Goal: Task Accomplishment & Management: Use online tool/utility

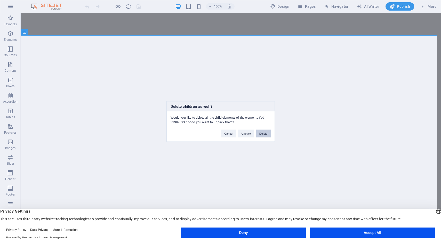
click at [263, 133] on button "Delete" at bounding box center [263, 134] width 14 height 8
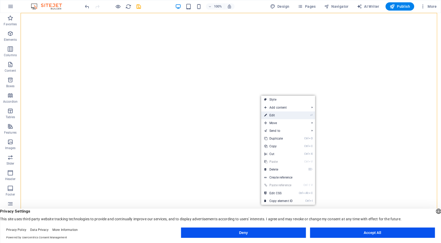
click at [292, 117] on link "⏎ Edit" at bounding box center [278, 115] width 35 height 8
select select "vh"
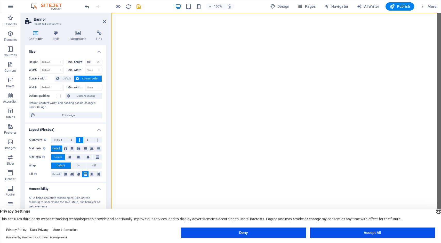
click at [32, 34] on icon at bounding box center [36, 32] width 22 height 5
click at [77, 35] on icon at bounding box center [78, 32] width 25 height 5
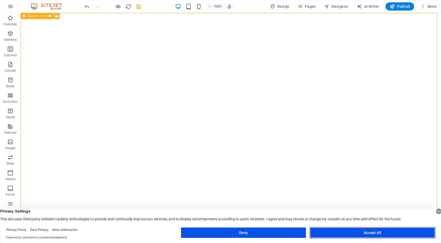
click at [362, 235] on button "Accept All" at bounding box center [372, 233] width 125 height 10
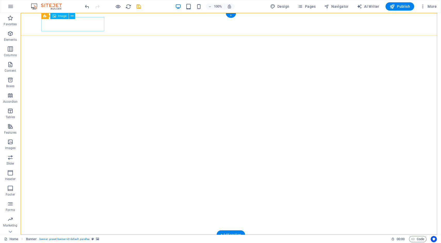
click at [79, 239] on figure at bounding box center [230, 246] width 379 height 14
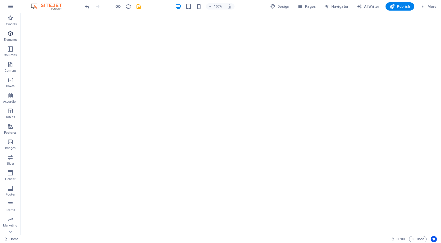
click at [11, 31] on icon "button" at bounding box center [10, 33] width 6 height 6
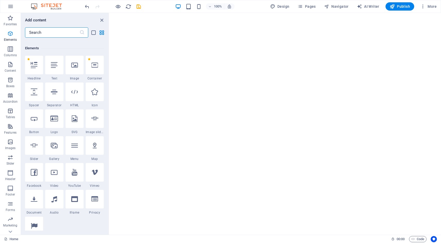
scroll to position [55, 0]
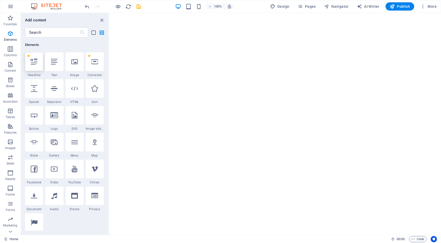
click at [36, 69] on div at bounding box center [34, 61] width 18 height 19
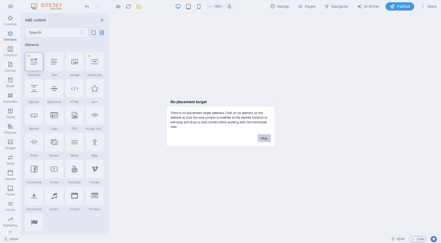
click at [265, 139] on button "Okay" at bounding box center [264, 138] width 13 height 8
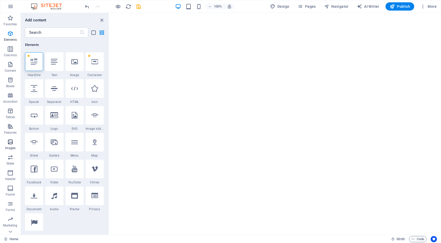
click at [10, 144] on icon "button" at bounding box center [10, 142] width 6 height 6
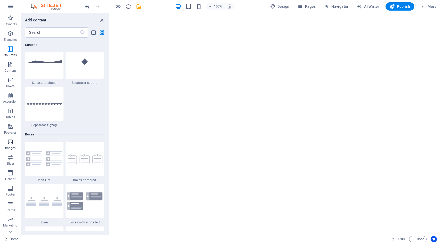
scroll to position [2617, 0]
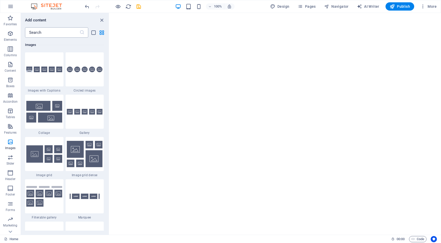
click at [47, 33] on input "text" at bounding box center [52, 32] width 54 height 10
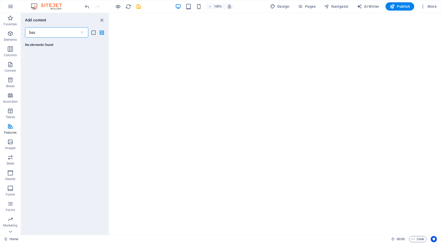
scroll to position [0, 0]
type input "basketball"
drag, startPoint x: 100, startPoint y: 75, endPoint x: 100, endPoint y: 69, distance: 6.5
click at [100, 74] on div "No elements found" at bounding box center [65, 134] width 88 height 193
click at [102, 33] on icon "grid-view" at bounding box center [102, 33] width 6 height 6
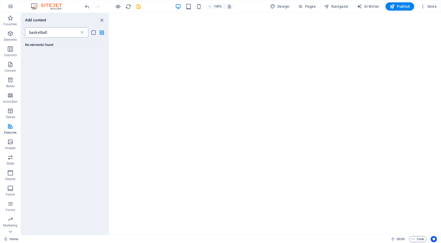
click at [82, 33] on icon at bounding box center [81, 32] width 5 height 5
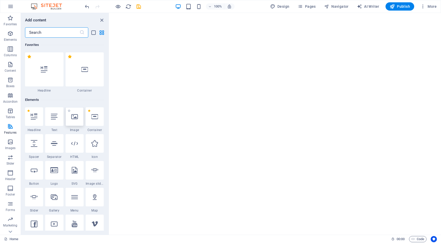
click at [73, 119] on icon at bounding box center [74, 116] width 7 height 7
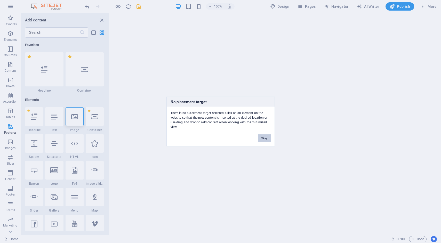
click at [267, 137] on button "Okay" at bounding box center [264, 138] width 13 height 8
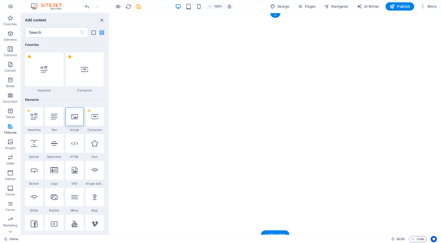
drag, startPoint x: 225, startPoint y: 98, endPoint x: 245, endPoint y: 130, distance: 37.5
click at [275, 14] on div "+" at bounding box center [275, 15] width 10 height 5
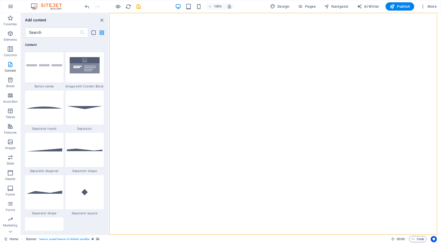
scroll to position [1213, 0]
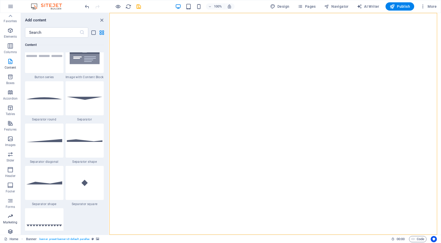
scroll to position [0, 0]
click at [85, 5] on icon "undo" at bounding box center [87, 7] width 6 height 6
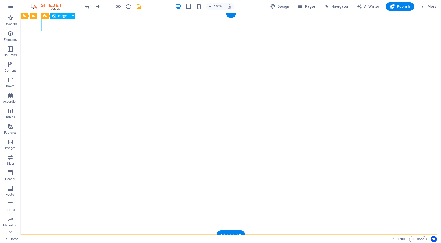
click at [87, 239] on figure at bounding box center [230, 246] width 379 height 14
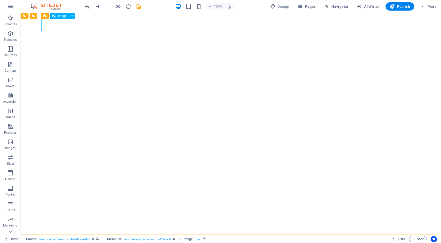
click at [63, 17] on span "Image" at bounding box center [62, 15] width 9 height 3
click at [75, 239] on figure at bounding box center [230, 246] width 379 height 14
click at [25, 18] on icon at bounding box center [24, 16] width 3 height 6
click at [42, 16] on icon at bounding box center [43, 15] width 3 height 5
click at [77, 239] on figure at bounding box center [230, 246] width 379 height 14
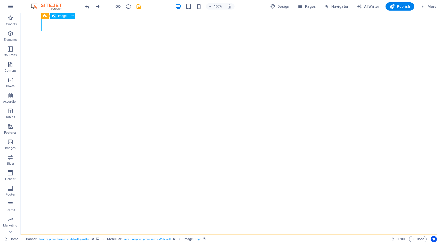
click at [58, 17] on div "Image" at bounding box center [59, 16] width 18 height 6
click at [63, 17] on span "Image" at bounding box center [62, 15] width 9 height 3
click at [54, 16] on icon at bounding box center [54, 16] width 4 height 6
drag, startPoint x: 64, startPoint y: 16, endPoint x: 26, endPoint y: 47, distance: 49.0
click at [64, 16] on icon at bounding box center [62, 15] width 3 height 5
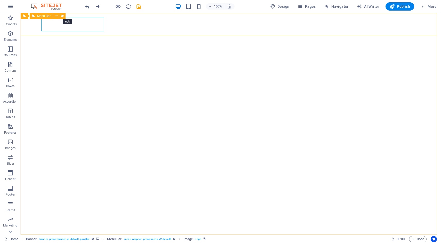
select select "rem"
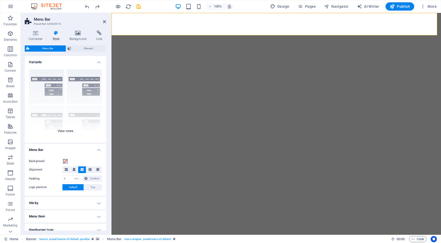
click at [54, 90] on div "Border Centered Default Fixed Loki Trigger Wide XXL" at bounding box center [65, 103] width 81 height 77
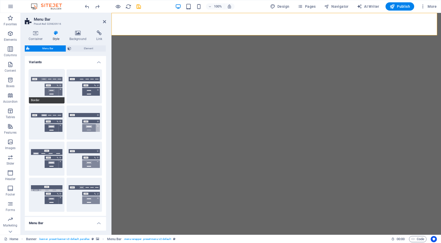
click at [52, 99] on span "Border" at bounding box center [47, 100] width 36 height 6
click at [89, 109] on button "Fixed" at bounding box center [85, 123] width 36 height 34
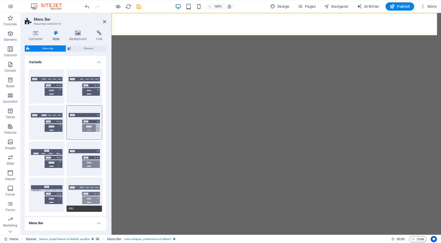
click at [80, 208] on span "XXL" at bounding box center [85, 209] width 36 height 6
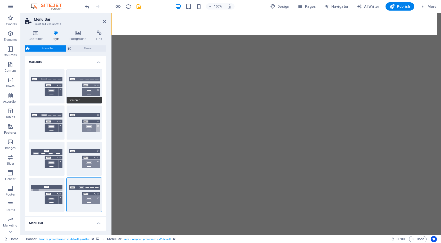
click at [79, 73] on button "Centered" at bounding box center [85, 86] width 36 height 34
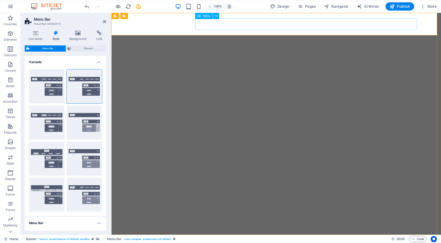
drag, startPoint x: 336, startPoint y: 27, endPoint x: 447, endPoint y: 24, distance: 111.3
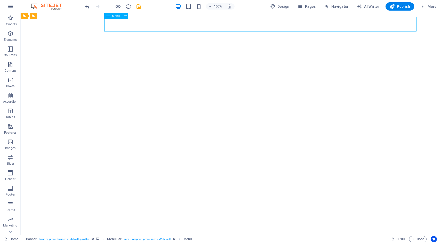
click at [11, 7] on icon "button" at bounding box center [10, 6] width 6 height 6
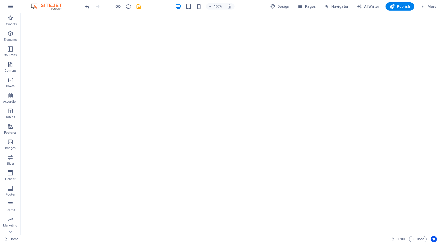
click at [55, 8] on img at bounding box center [49, 6] width 39 height 6
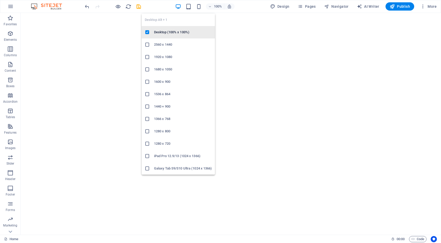
click at [169, 31] on h6 "Desktop (100% x 100%)" at bounding box center [183, 32] width 58 height 6
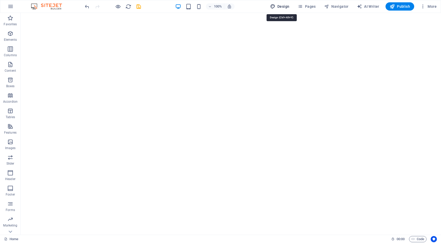
click at [275, 5] on icon "button" at bounding box center [272, 6] width 5 height 5
select select "px"
select select "300"
select select "px"
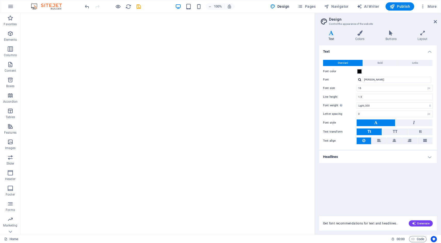
click at [339, 22] on h3 "Control the appearance of the website" at bounding box center [378, 24] width 98 height 5
click at [85, 239] on figure at bounding box center [167, 246] width 253 height 14
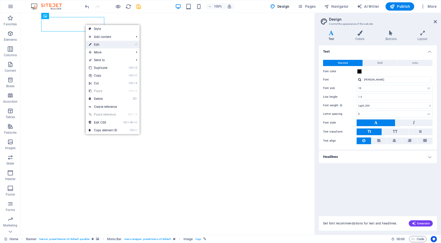
click at [103, 45] on link "⏎ Edit" at bounding box center [103, 45] width 35 height 8
select select "px"
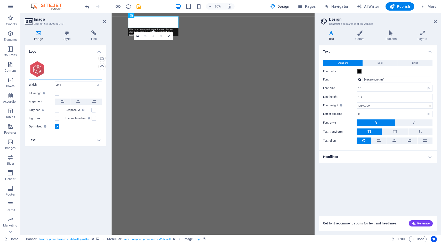
click at [59, 70] on div "Drag files here, click to choose files or select files from Files or our free s…" at bounding box center [65, 69] width 73 height 21
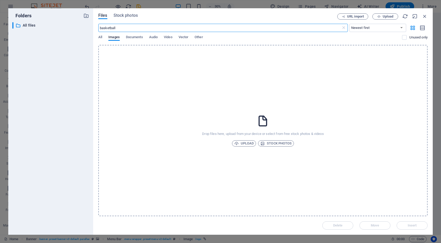
type input "basketball"
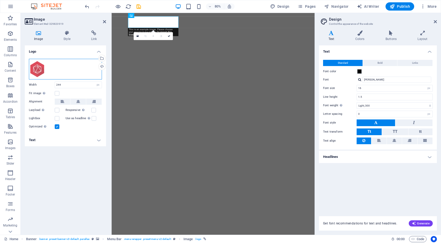
click at [58, 65] on div "Drag files here, click to choose files or select files from Files or our free s…" at bounding box center [65, 69] width 73 height 21
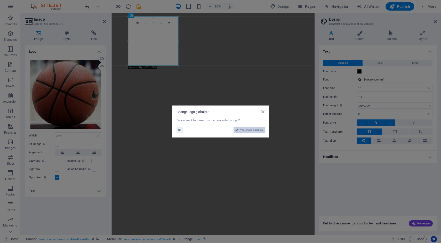
click at [252, 131] on span "Yes, change globally" at bounding box center [251, 130] width 23 height 6
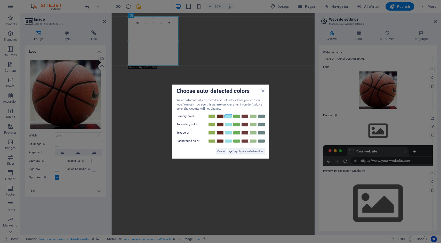
click at [227, 117] on link at bounding box center [229, 116] width 8 height 4
click at [250, 150] on span "Apply new website colors" at bounding box center [248, 151] width 29 height 6
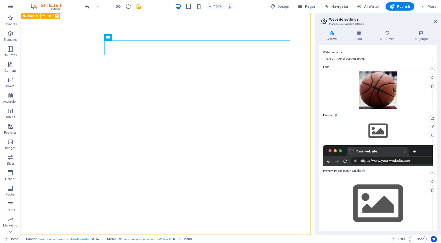
click at [25, 16] on icon at bounding box center [24, 16] width 3 height 6
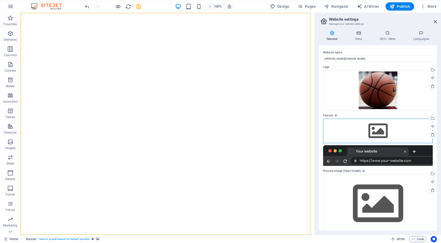
click at [384, 128] on div "Drag files here, click to choose files or select files from Files or our free s…" at bounding box center [378, 131] width 110 height 24
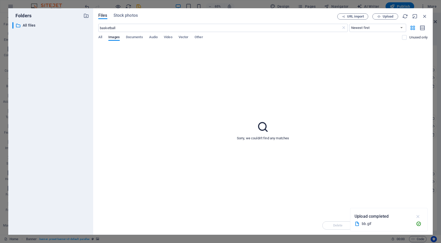
click at [417, 216] on icon "button" at bounding box center [418, 217] width 6 height 6
click at [424, 16] on icon "button" at bounding box center [425, 16] width 6 height 6
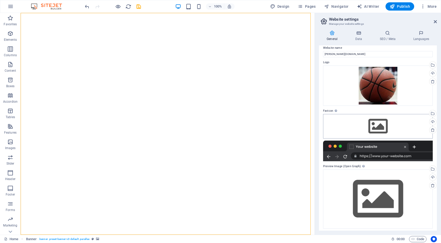
scroll to position [7, 0]
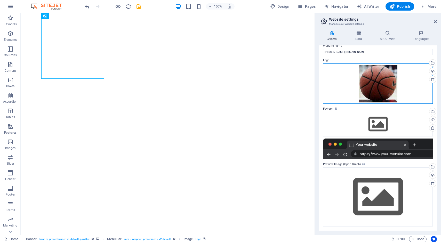
click at [392, 89] on div "Drag files here, click to choose files or select files from Files or our free s…" at bounding box center [378, 83] width 110 height 41
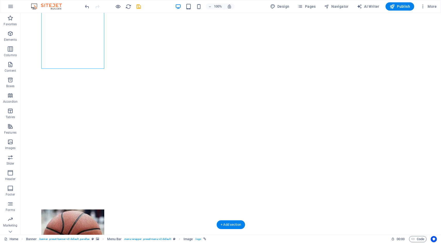
scroll to position [0, 0]
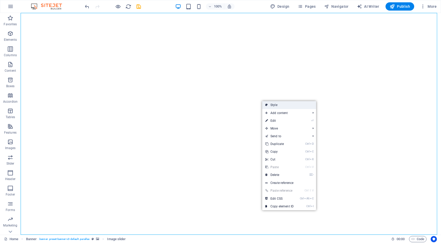
click at [281, 104] on link "Style" at bounding box center [289, 105] width 54 height 8
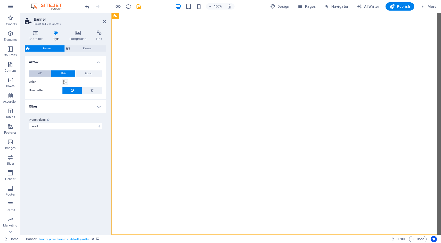
click at [39, 71] on span "Off" at bounding box center [39, 73] width 3 height 6
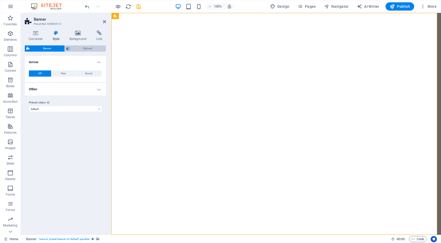
click at [88, 48] on span "Element" at bounding box center [87, 48] width 33 height 6
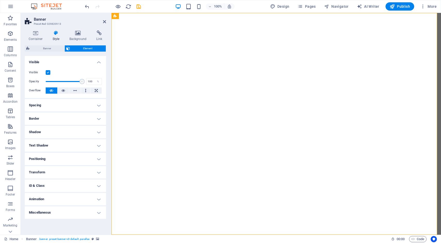
click at [98, 107] on h4 "Spacing" at bounding box center [65, 105] width 81 height 12
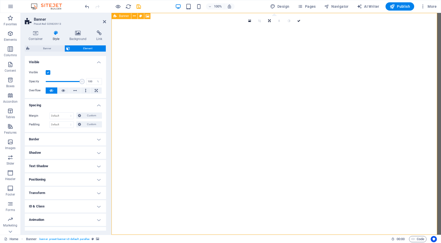
click at [300, 21] on icon at bounding box center [298, 20] width 3 height 3
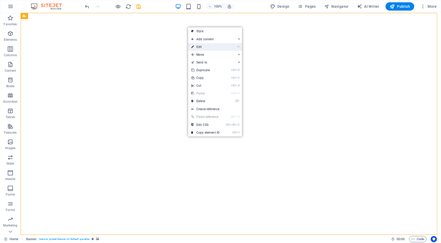
click at [207, 47] on link "⏎ Edit" at bounding box center [205, 47] width 35 height 8
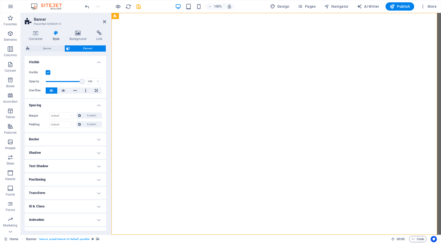
click at [77, 30] on div "Container Style Background Link Size Height Default px rem % vh vw Min. height …" at bounding box center [66, 130] width 90 height 209
click at [76, 33] on icon at bounding box center [78, 32] width 25 height 5
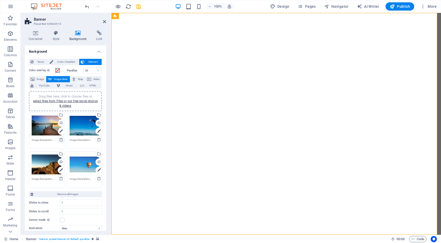
click at [61, 140] on icon at bounding box center [61, 140] width 4 height 4
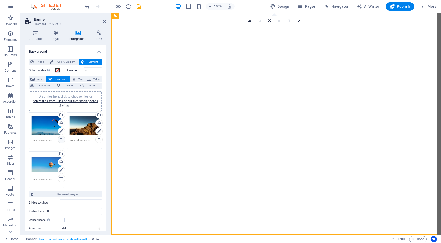
click at [61, 140] on icon at bounding box center [61, 140] width 4 height 4
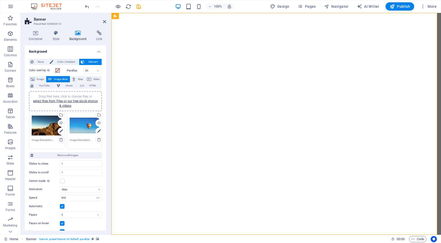
click at [61, 140] on icon at bounding box center [61, 140] width 4 height 4
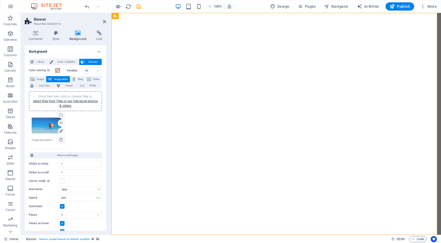
click at [61, 140] on icon at bounding box center [61, 140] width 4 height 4
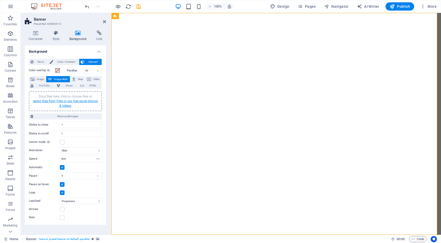
click at [54, 101] on link "select files from Files or our free stock photos & videos" at bounding box center [65, 103] width 65 height 8
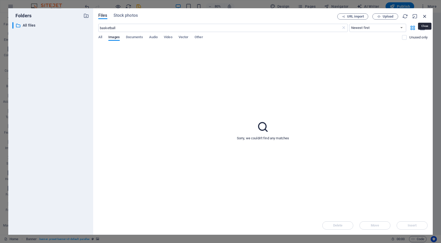
click at [424, 15] on icon "button" at bounding box center [425, 16] width 6 height 6
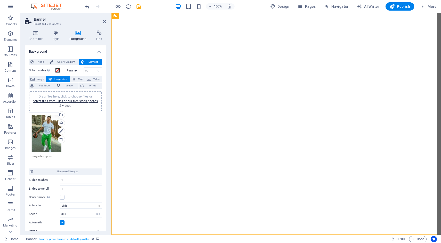
click at [85, 143] on div "Drag files here, click to choose files or select files from Files or our free s…" at bounding box center [66, 138] width 76 height 55
click at [80, 150] on div "Drag files here, click to choose files or select files from Files or our free s…" at bounding box center [66, 138] width 76 height 55
drag, startPoint x: 194, startPoint y: 150, endPoint x: 178, endPoint y: 137, distance: 20.4
click at [206, 136] on div at bounding box center [276, 124] width 330 height 222
click at [96, 123] on div "Drag files here, click to choose files or select files from Files or our free s…" at bounding box center [66, 138] width 76 height 55
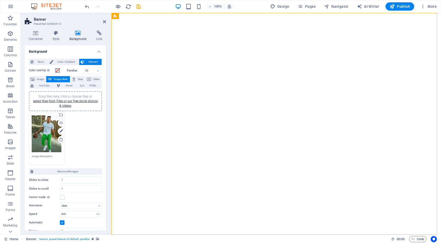
click at [80, 129] on div "Drag files here, click to choose files or select files from Files or our free s…" at bounding box center [66, 138] width 76 height 55
click at [60, 123] on div "Upload" at bounding box center [61, 124] width 8 height 8
click at [87, 123] on div "Drag files here, click to choose files or select files from Files or our free s…" at bounding box center [66, 138] width 76 height 55
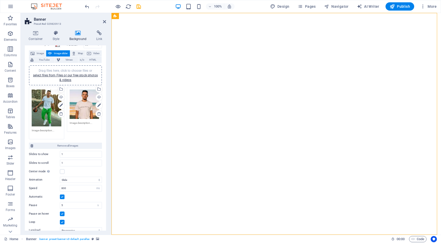
click at [41, 107] on div "Drag files here, click to choose files or select files from Files or our free s…" at bounding box center [47, 108] width 30 height 37
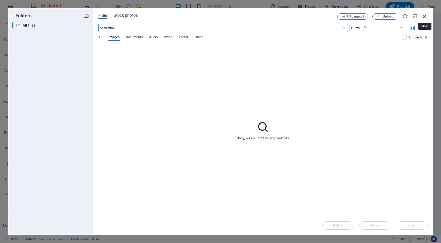
click at [426, 15] on icon "button" at bounding box center [425, 16] width 6 height 6
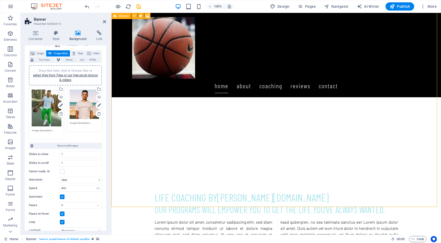
scroll to position [26, 0]
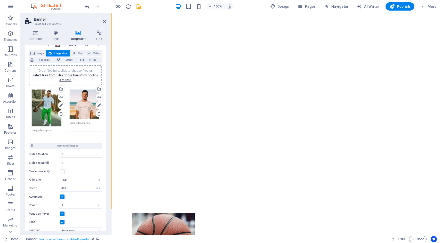
click at [45, 104] on div "Drag files here, click to choose files or select files from Files or our free s…" at bounding box center [47, 108] width 30 height 37
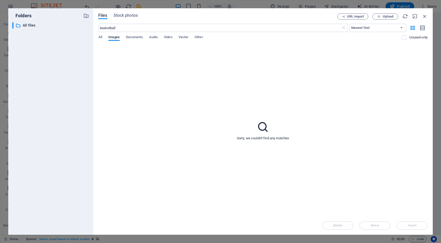
click at [45, 104] on div "​ All files All files" at bounding box center [50, 126] width 77 height 209
drag, startPoint x: 424, startPoint y: 14, endPoint x: 165, endPoint y: 72, distance: 264.7
click at [424, 14] on icon "button" at bounding box center [425, 16] width 6 height 6
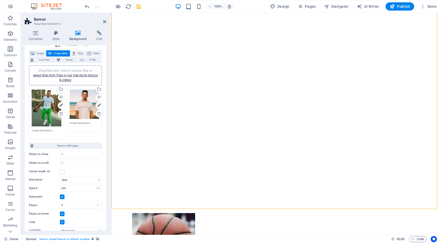
click at [83, 110] on div "Drag files here, click to choose files or select files from Files or our free s…" at bounding box center [85, 105] width 30 height 30
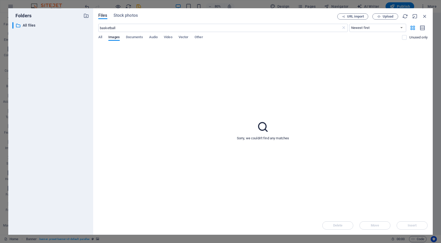
click at [83, 110] on div "​ All files All files" at bounding box center [50, 126] width 77 height 209
click at [423, 15] on icon "button" at bounding box center [425, 16] width 6 height 6
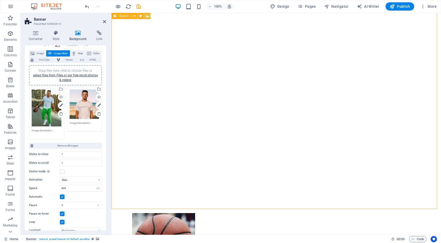
click at [226, 119] on div at bounding box center [276, 111] width 330 height 222
click at [105, 21] on icon at bounding box center [104, 22] width 3 height 4
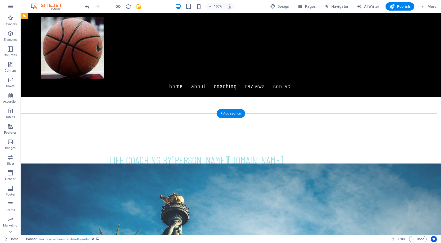
scroll to position [155, 0]
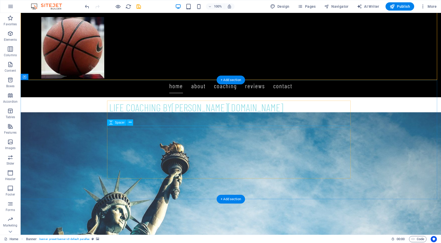
click at [205, 126] on div at bounding box center [231, 127] width 244 height 3
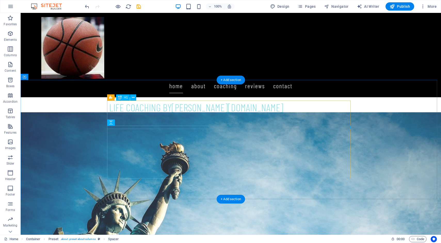
click at [186, 107] on div "Life Coaching By [DOMAIN_NAME]" at bounding box center [231, 107] width 244 height 13
click at [187, 108] on div "Life Coaching By [DOMAIN_NAME]" at bounding box center [231, 107] width 244 height 13
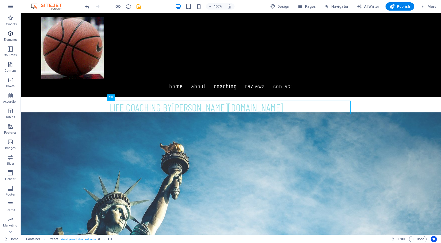
click at [11, 32] on icon "button" at bounding box center [10, 33] width 6 height 6
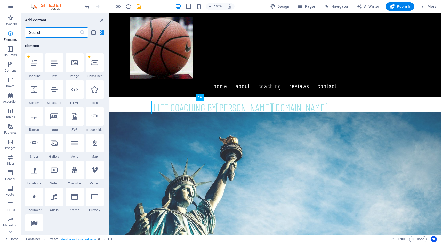
scroll to position [55, 0]
click at [58, 61] on div at bounding box center [54, 61] width 18 height 19
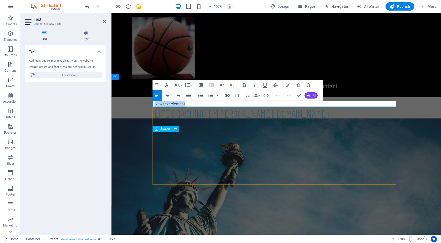
click at [170, 133] on div at bounding box center [277, 133] width 244 height 3
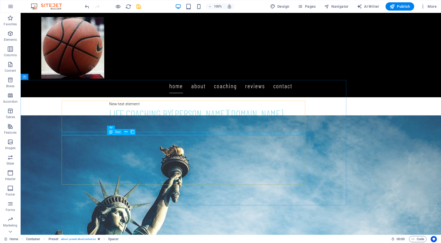
click at [174, 144] on div "Lorem ipsum dolor sit amet, consetetur sadipscing elitr, sed diam nonumy eirmod…" at bounding box center [231, 163] width 244 height 56
click at [109, 138] on div "Lorem ipsum dolor sit amet, consetetur sadipscing elitr, sed diam nonumy eirmod…" at bounding box center [231, 163] width 244 height 56
click at [310, 174] on div "Lorem ipsum dolor sit amet, consetetur sadipscing elitr, sed diam nonumy eirmod…" at bounding box center [231, 163] width 244 height 56
click at [301, 175] on div "Lorem ipsum dolor sit amet, consetetur sadipscing elitr, sed diam nonumy eirmod…" at bounding box center [231, 163] width 244 height 56
click at [258, 168] on div "Lorem ipsum dolor sit amet, consetetur sadipscing elitr, sed diam nonumy eirmod…" at bounding box center [231, 163] width 244 height 56
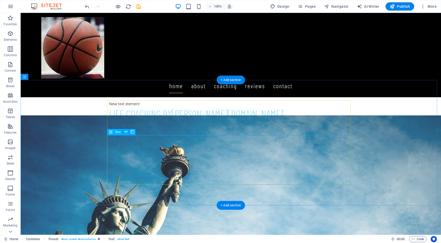
click at [258, 168] on div "Lorem ipsum dolor sit amet, consetetur sadipscing elitr, sed diam nonumy eirmod…" at bounding box center [231, 163] width 244 height 56
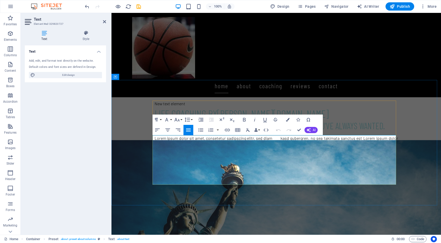
click at [274, 177] on div "Lorem ipsum dolor sit amet, consetetur sadipscing elitr, sed diam nonumy eirmod…" at bounding box center [277, 163] width 244 height 56
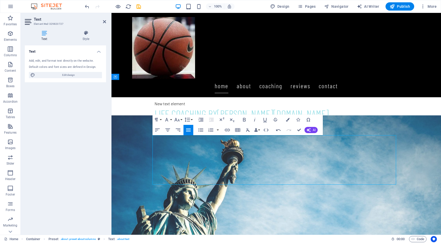
drag, startPoint x: 274, startPoint y: 181, endPoint x: 186, endPoint y: 148, distance: 94.4
click at [190, 149] on div "rem ipsum dolor sit amet, consetetur sadipscing elitr, sed diam nonumy eirmod t…" at bounding box center [277, 163] width 244 height 56
click at [310, 129] on icon "button" at bounding box center [309, 130] width 4 height 4
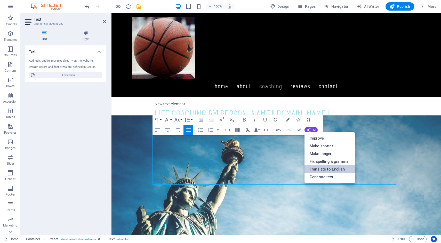
click at [335, 169] on link "Translate to English" at bounding box center [330, 169] width 50 height 8
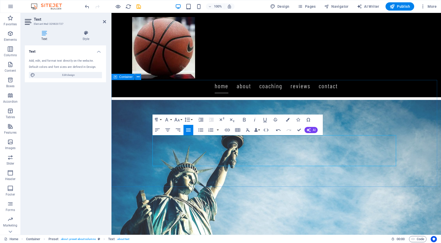
drag, startPoint x: 168, startPoint y: 144, endPoint x: 149, endPoint y: 139, distance: 19.2
click at [149, 139] on div "New text element Life Coaching By [DOMAIN_NAME] Our programs will empower you t…" at bounding box center [276, 133] width 330 height 107
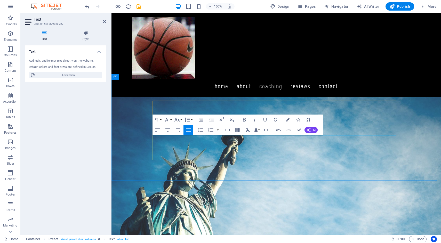
click at [166, 138] on p "Jordan is a standard It has been the industry's standard dummy text ever since …" at bounding box center [277, 147] width 244 height 25
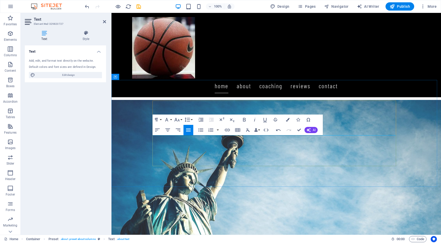
drag, startPoint x: 161, startPoint y: 145, endPoint x: 164, endPoint y: 145, distance: 3.1
click at [162, 145] on p "Startig is a standard It has been the industry's standard dummy text ever since…" at bounding box center [277, 150] width 244 height 31
click at [163, 145] on p "Startig is a standard It has been the industry's standard dummy text ever since…" at bounding box center [277, 150] width 244 height 31
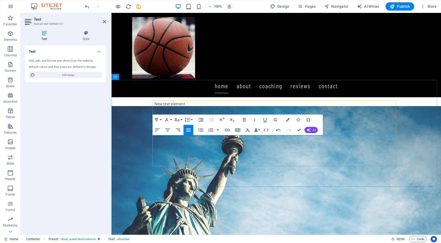
click at [173, 144] on p "Starting as junior he played with both club and state A JUIOR g is a standard I…" at bounding box center [277, 153] width 244 height 37
drag, startPoint x: 249, startPoint y: 145, endPoint x: 390, endPoint y: 169, distance: 142.9
click at [390, 169] on div "New text element Life Coaching By [DOMAIN_NAME] Our programs will empower you t…" at bounding box center [276, 136] width 330 height 113
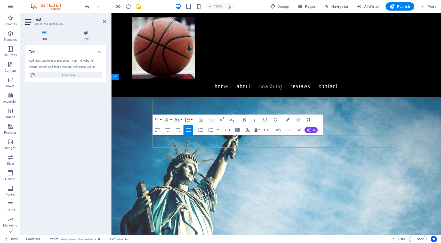
click at [352, 140] on p "Starting as a Junior he played in club and state teams representing Queensland." at bounding box center [340, 141] width 118 height 12
click at [395, 140] on p "Starting as a Junior he played in club and Queensland state teams representing …" at bounding box center [340, 141] width 118 height 12
click at [281, 141] on p "Starting as a Junior he played in club and Queensland state team." at bounding box center [340, 138] width 118 height 6
drag, startPoint x: 210, startPoint y: 145, endPoint x: 235, endPoint y: 155, distance: 27.4
click at [281, 141] on p "Starting as a Junior he played in club and Queensland state team." at bounding box center [340, 138] width 118 height 6
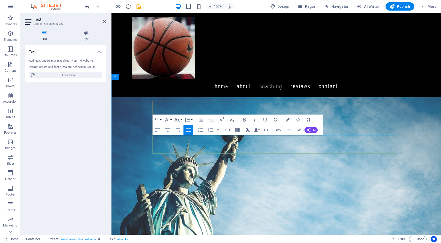
click at [281, 144] on p "Starting as a Junior he played Club with his teams undefeated and Queensland st…" at bounding box center [340, 141] width 118 height 12
click at [281, 144] on p "Starting as a Junior he played Club with his teams undefeated for several seaso…" at bounding box center [340, 141] width 118 height 12
click at [281, 148] on p "Starting as a Junior he played Club, with his teams undefeated for several seas…" at bounding box center [340, 141] width 118 height 12
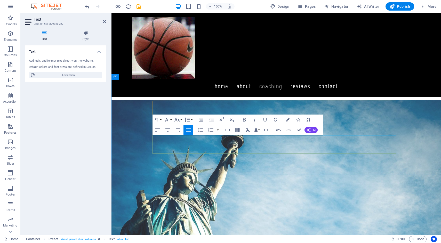
click at [189, 151] on p "Starting as a Junior he played Club, with his teams undefeated for several seas…" at bounding box center [277, 147] width 244 height 25
click at [181, 151] on p "Starting as a Junior he played Club, with his teams undefeated for several seas…" at bounding box center [277, 147] width 244 height 25
drag, startPoint x: 245, startPoint y: 145, endPoint x: 182, endPoint y: 153, distance: 63.5
click at [182, 153] on p "Starting as a Junior he played Club, with his teams undefeated for several seas…" at bounding box center [277, 147] width 244 height 25
click at [261, 145] on p "Starting as a Junior he played Club, in local comps and state classics, which a…" at bounding box center [277, 147] width 244 height 25
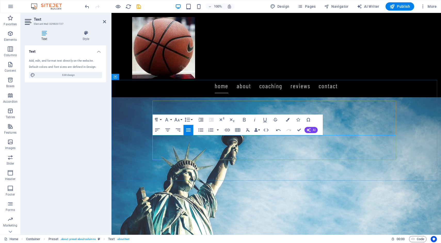
drag, startPoint x: 170, startPoint y: 150, endPoint x: 192, endPoint y: 151, distance: 21.2
click at [183, 150] on p "Starting as a Junior he played Club, in local comps and at state classics," at bounding box center [214, 154] width 118 height 12
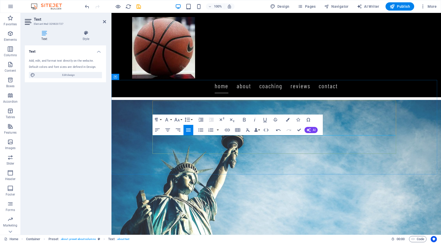
drag, startPoint x: 304, startPoint y: 139, endPoint x: 275, endPoint y: 137, distance: 28.2
click at [275, 137] on div "[PERSON_NAME] has a long coaching history with Queensland Basketball. Starting …" at bounding box center [277, 147] width 244 height 25
click at [267, 151] on p "Starting as a Junior he played Club, in local comps and at state classics, with…" at bounding box center [214, 154] width 118 height 12
drag, startPoint x: 371, startPoint y: 145, endPoint x: 278, endPoint y: 145, distance: 92.9
click at [278, 145] on div "[PERSON_NAME] has a long coaching history with Queensland Basketball. Starting …" at bounding box center [277, 147] width 244 height 25
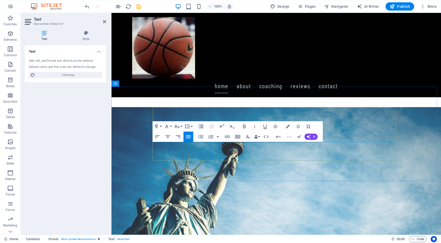
scroll to position [129, 0]
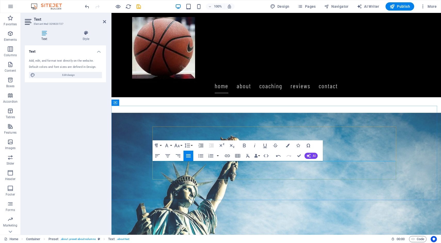
drag, startPoint x: 185, startPoint y: 165, endPoint x: 360, endPoint y: 183, distance: 175.9
click at [186, 165] on p "[PERSON_NAME] has a long coaching history with Queensland Basketball." at bounding box center [214, 167] width 118 height 12
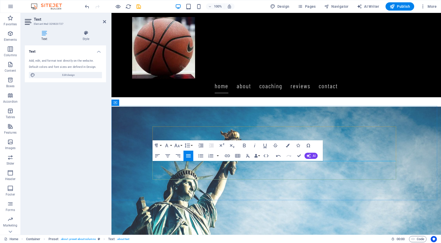
drag, startPoint x: 282, startPoint y: 170, endPoint x: 294, endPoint y: 173, distance: 12.9
click at [284, 170] on p at bounding box center [340, 170] width 118 height 6
click at [281, 171] on p "he also represented" at bounding box center [340, 170] width 118 height 6
click at [256, 166] on p "[PERSON_NAME] has a long history with Queensland Basketball." at bounding box center [214, 164] width 118 height 6
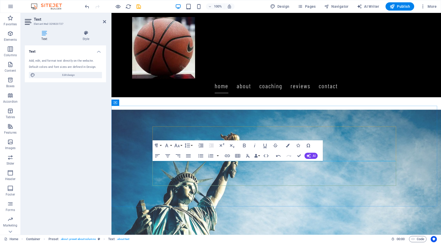
click at [184, 169] on p "[PERSON_NAME] has a long history with Queensland Basketball. Starting at Redlan…" at bounding box center [214, 167] width 118 height 12
click at [216, 171] on p "[PERSON_NAME] has a long history with Queensland Basketball. Starting at Redlan…" at bounding box center [214, 167] width 118 height 12
click at [191, 176] on p "[PERSON_NAME] has a long history with Queensland Basketball. Starting at Redlan…" at bounding box center [214, 173] width 118 height 25
click at [219, 169] on p "[PERSON_NAME] has a long history with Queensland Basketball. Starting at Redlan…" at bounding box center [214, 173] width 118 height 25
click at [191, 177] on p "[PERSON_NAME] has a long history with Queensland Basketball. Starting at Redlan…" at bounding box center [214, 170] width 118 height 19
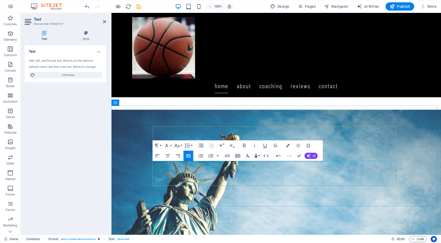
click at [180, 171] on p "[PERSON_NAME] has a long history with Queensland Basketball. Starting at Redlan…" at bounding box center [214, 170] width 118 height 19
click at [155, 171] on p "[PERSON_NAME] has a long history with Queensland Basketball. Starting at local …" at bounding box center [214, 173] width 118 height 25
click at [270, 165] on p "[PERSON_NAME] has a long history with Queensland Basketball. Starting at local …" at bounding box center [214, 173] width 118 height 25
drag, startPoint x: 169, startPoint y: 177, endPoint x: 203, endPoint y: 187, distance: 35.8
click at [172, 178] on p "[PERSON_NAME] has a long history with Queensland Basketball. Starting at local …" at bounding box center [214, 173] width 118 height 25
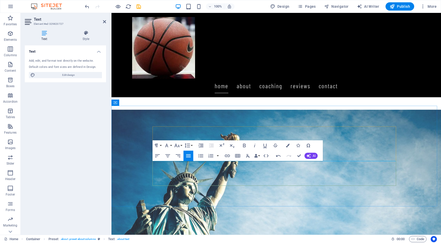
drag, startPoint x: 389, startPoint y: 176, endPoint x: 278, endPoint y: 176, distance: 110.5
click at [281, 176] on p "Starting as a Junior he played Club, in local comps and at state classics, with…" at bounding box center [340, 170] width 118 height 19
copy p "ultimately also represented Queensland at Australian Comps."
click at [206, 182] on p "[PERSON_NAME] has a long history with Queensland Basketball. Starting at local …" at bounding box center [214, 173] width 118 height 25
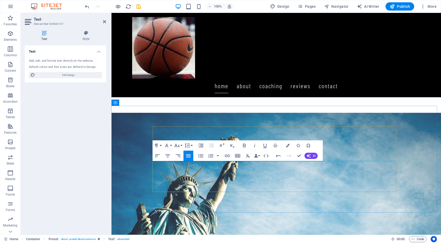
click at [206, 180] on p "[PERSON_NAME] has a long history with Queensland Basketball. Starting at local …" at bounding box center [214, 173] width 118 height 25
click at [367, 183] on p "He also represent his school in GPS competitions." at bounding box center [340, 183] width 118 height 6
drag, startPoint x: 366, startPoint y: 183, endPoint x: 276, endPoint y: 165, distance: 91.9
click at [276, 165] on div "[PERSON_NAME] has a long history with Queensland Basketball. Starting at local …" at bounding box center [277, 176] width 244 height 31
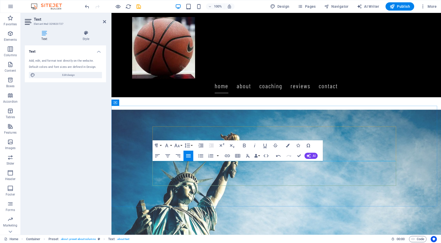
click at [329, 171] on p "[PERSON_NAME] has a long history with Queensland Basketball. Starting at local …" at bounding box center [277, 173] width 244 height 25
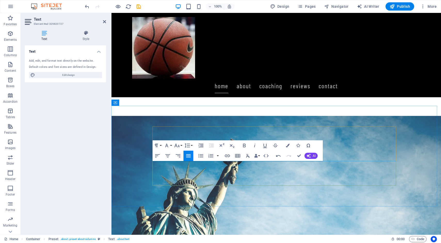
click at [370, 171] on p "[PERSON_NAME] has a long history with Queensland Basketball. Starting at local …" at bounding box center [277, 176] width 244 height 31
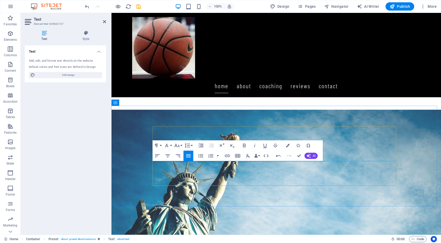
drag, startPoint x: 314, startPoint y: 177, endPoint x: 278, endPoint y: 178, distance: 35.9
click at [278, 178] on div "[PERSON_NAME] has a long history with Queensland Basketball. Starting at local …" at bounding box center [277, 173] width 244 height 25
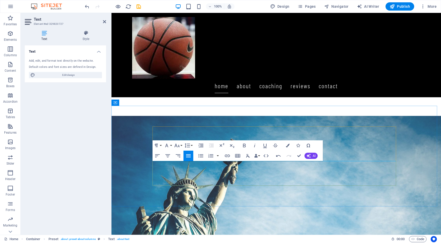
click at [379, 182] on p "This progressed to the include the Brisbane Bullets" at bounding box center [340, 183] width 118 height 6
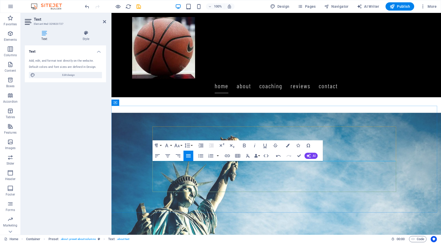
drag, startPoint x: 287, startPoint y: 183, endPoint x: 275, endPoint y: 183, distance: 11.4
click at [275, 183] on div "[PERSON_NAME] has a long history with Queensland Basketball. Starting at local …" at bounding box center [277, 176] width 244 height 31
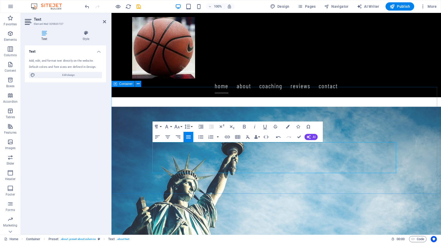
scroll to position [155, 0]
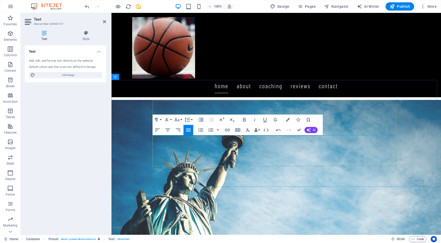
drag, startPoint x: 392, startPoint y: 163, endPoint x: 279, endPoint y: 164, distance: 112.8
click at [281, 164] on p "ultimately also represented Queensland at Australian Comps." at bounding box center [340, 163] width 118 height 6
click at [371, 157] on p "This progressed to the include the Brisbane Bullets" at bounding box center [340, 157] width 118 height 6
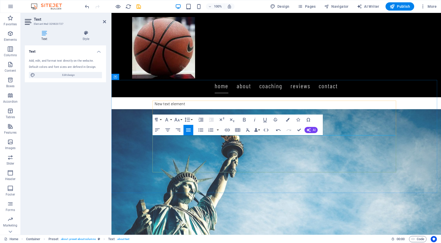
drag, startPoint x: 394, startPoint y: 150, endPoint x: 420, endPoint y: 169, distance: 32.2
click at [399, 153] on div "New text element Life Coaching By [DOMAIN_NAME] Our programs will empower you t…" at bounding box center [276, 139] width 330 height 119
click at [386, 156] on p "His basketball skills, knowledge and love of the sport resulted in him studying…" at bounding box center [340, 154] width 118 height 12
click at [329, 157] on p "His basketball skills, knowledge and love of the sport resulted in him studying…" at bounding box center [340, 154] width 118 height 12
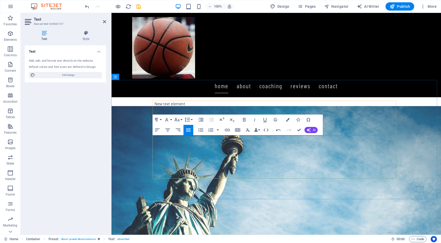
click at [363, 172] on p at bounding box center [340, 175] width 118 height 6
click at [330, 151] on p "His basketball skills, knowledge and love of the sport resulted in him studying…" at bounding box center [340, 157] width 118 height 19
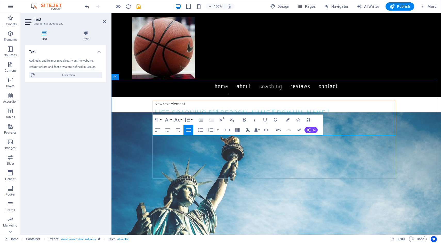
drag, startPoint x: 379, startPoint y: 152, endPoint x: 421, endPoint y: 161, distance: 42.6
click at [379, 152] on p "His basketball skills, knowledge and love of the sport resulted in him studying…" at bounding box center [340, 153] width 118 height 25
click at [386, 152] on p "His basketball skills, knowledge and love of the sport resulted in him studying…" at bounding box center [340, 153] width 118 height 25
click at [325, 173] on p at bounding box center [340, 175] width 118 height 6
click at [309, 163] on p "His basketball skills, knowledge and love of the sport resulted in him studying…" at bounding box center [340, 153] width 118 height 25
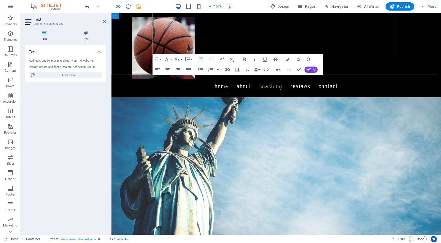
scroll to position [284, 0]
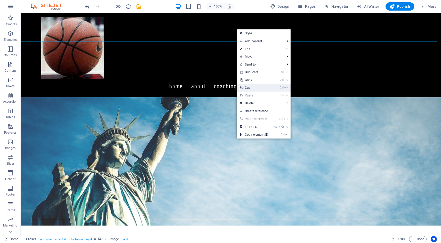
click at [252, 87] on link "Ctrl X Cut" at bounding box center [254, 88] width 35 height 8
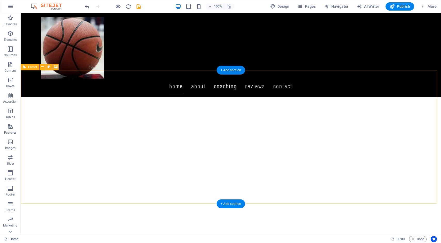
click at [193, 147] on div "Unlock Your Life Of [PERSON_NAME]! I have read and understand the privacy polic…" at bounding box center [231, 220] width 420 height 289
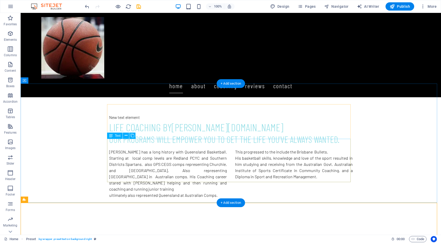
scroll to position [129, 0]
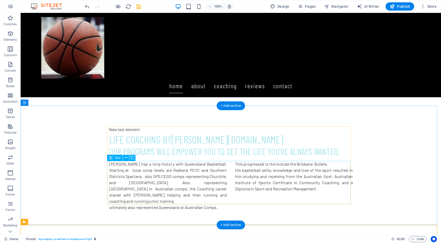
click at [325, 192] on div "[PERSON_NAME] has a long history with Queensland Basketball. Starting at local …" at bounding box center [231, 186] width 244 height 50
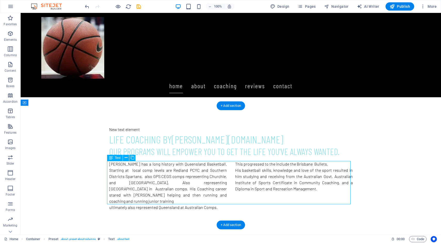
click at [318, 189] on div "[PERSON_NAME] has a long history with Queensland Basketball. Starting at local …" at bounding box center [231, 186] width 244 height 50
click at [272, 166] on div "[PERSON_NAME] has a long history with Queensland Basketball. Starting at local …" at bounding box center [231, 186] width 244 height 50
click at [268, 165] on div "[PERSON_NAME] has a long history with Queensland Basketball. Starting at local …" at bounding box center [231, 186] width 244 height 50
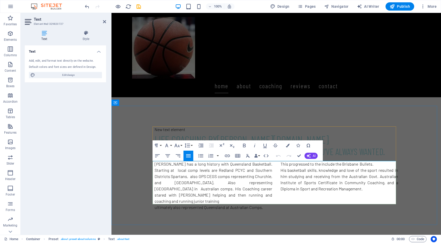
click at [313, 165] on p "This progressed to the include the Brisbane Bullets." at bounding box center [340, 164] width 118 height 6
click at [325, 164] on p "This progressed to include the Brisbane Bullets." at bounding box center [340, 164] width 118 height 6
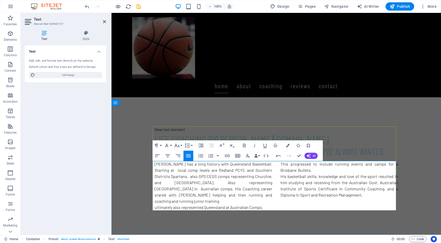
click at [348, 163] on p "This progressed to include running events and camps for e Brisbane Bullets." at bounding box center [340, 167] width 118 height 12
click at [394, 164] on p "This progressed to include running junior events and camps for e Brisbane Bulle…" at bounding box center [340, 167] width 118 height 12
click at [367, 151] on div "Our programs will empower you to get the life you've always wanted." at bounding box center [277, 152] width 244 height 12
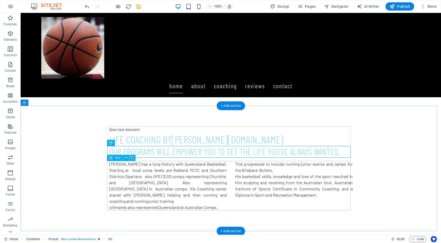
click at [206, 196] on div "[PERSON_NAME] has a long history with Queensland Basketball. Starting at local …" at bounding box center [231, 186] width 244 height 50
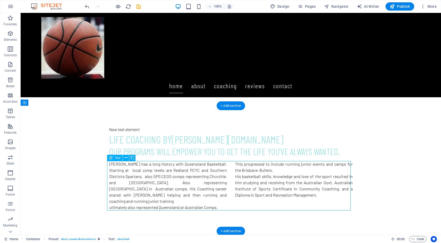
click at [200, 197] on div "[PERSON_NAME] has a long history with Queensland Basketball. Starting at local …" at bounding box center [231, 186] width 244 height 50
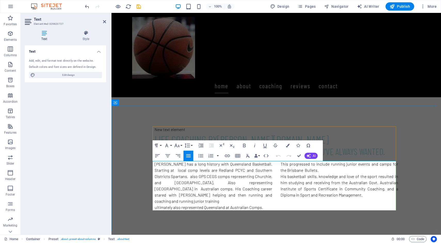
click at [155, 190] on p "[PERSON_NAME] has a long history with Queensland Basketball. Starting at local …" at bounding box center [214, 182] width 118 height 43
drag, startPoint x: 197, startPoint y: 196, endPoint x: 240, endPoint y: 209, distance: 44.9
click at [198, 196] on p "Australian comps. His Coaching career stared with [PERSON_NAME] helping and the…" at bounding box center [214, 201] width 118 height 19
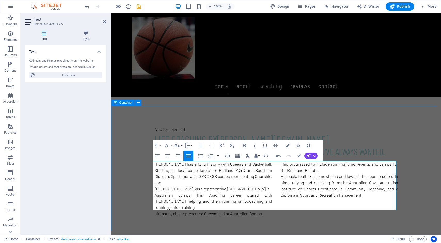
scroll to position [135, 0]
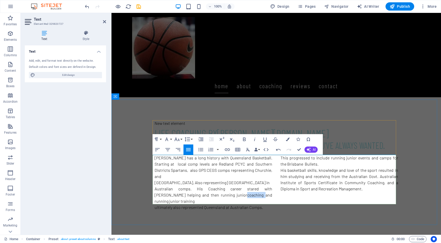
drag, startPoint x: 234, startPoint y: 189, endPoint x: 217, endPoint y: 190, distance: 17.1
click at [217, 190] on p "Australian comps. His Coaching career stared with [PERSON_NAME] helping and the…" at bounding box center [214, 195] width 118 height 19
click at [210, 193] on span "coaching" at bounding box center [218, 195] width 16 height 5
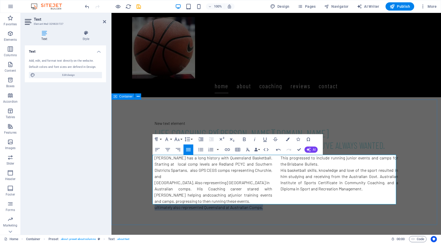
drag, startPoint x: 263, startPoint y: 202, endPoint x: 149, endPoint y: 202, distance: 113.8
click at [149, 202] on div "New text element Life Coaching By [DOMAIN_NAME] Our programs will empower you t…" at bounding box center [276, 166] width 330 height 132
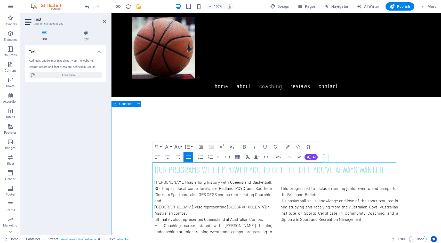
scroll to position [144, 0]
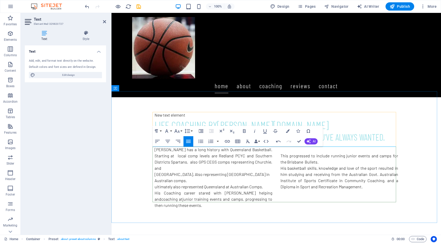
drag, startPoint x: 204, startPoint y: 169, endPoint x: 258, endPoint y: 169, distance: 54.2
click at [258, 171] on p "[GEOGRAPHIC_DATA]. Also representing [GEOGRAPHIC_DATA] in" at bounding box center [214, 174] width 118 height 6
drag, startPoint x: 153, startPoint y: 187, endPoint x: 204, endPoint y: 204, distance: 54.3
click at [161, 190] on span "coaching at" at bounding box center [171, 192] width 21 height 5
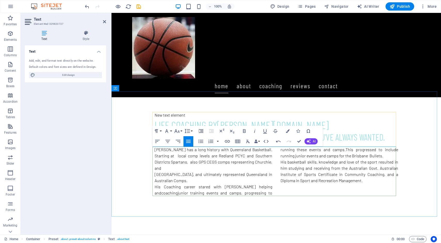
click at [359, 162] on p "His basketball skills, knowledge and love of the sport resulted in him studying…" at bounding box center [340, 171] width 118 height 25
drag, startPoint x: 379, startPoint y: 157, endPoint x: 354, endPoint y: 157, distance: 25.0
click at [354, 159] on p "His basketball skills, knowledge and love of basketball and sport resulted in h…" at bounding box center [340, 174] width 118 height 31
click at [298, 181] on p "His basketball skills, knowledge and love of basketball and sport resulted in h…" at bounding box center [340, 171] width 118 height 25
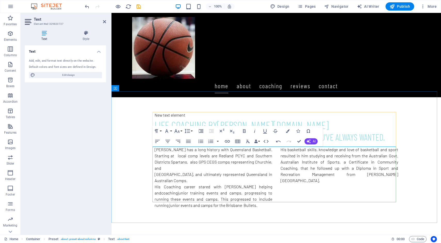
drag, startPoint x: 332, startPoint y: 174, endPoint x: 344, endPoint y: 176, distance: 12.5
click at [332, 174] on p "His basketball skills, knowledge and love of basketball and sport resulted in h…" at bounding box center [340, 165] width 118 height 37
click at [307, 181] on p "His basketball skills, knowledge and love of basketball and sport resulted in h…" at bounding box center [340, 168] width 118 height 43
click at [394, 181] on p "His basketball skills, knowledge and love of basketball and sport resulted in h…" at bounding box center [340, 168] width 118 height 43
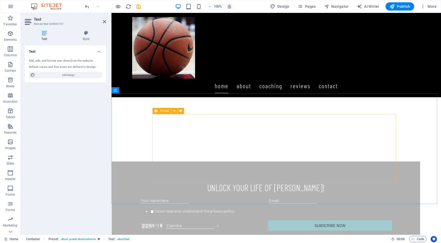
scroll to position [402, 0]
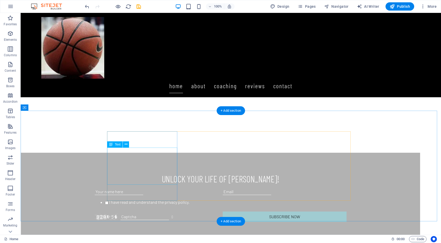
scroll to position [426, 0]
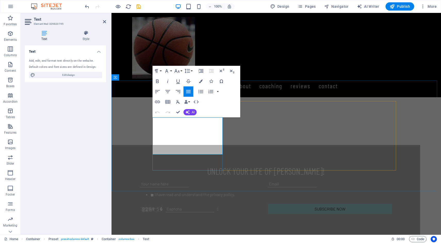
drag, startPoint x: 176, startPoint y: 121, endPoint x: 151, endPoint y: 121, distance: 25.0
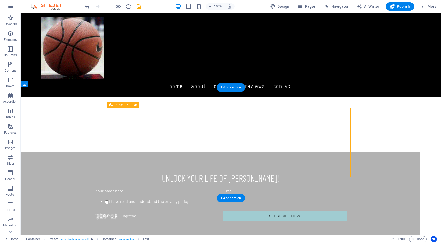
drag, startPoint x: 147, startPoint y: 128, endPoint x: 238, endPoint y: 128, distance: 90.9
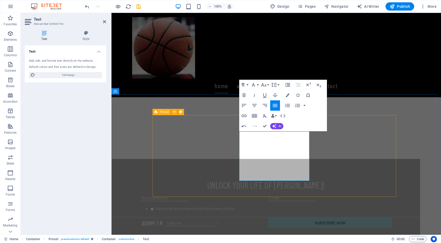
drag, startPoint x: 256, startPoint y: 140, endPoint x: 235, endPoint y: 140, distance: 21.2
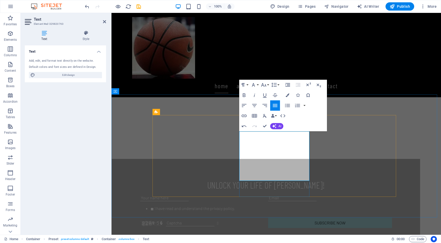
drag, startPoint x: 260, startPoint y: 154, endPoint x: 304, endPoint y: 196, distance: 61.3
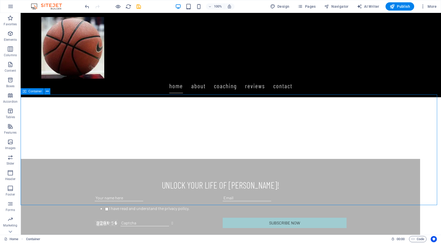
scroll to position [405, 0]
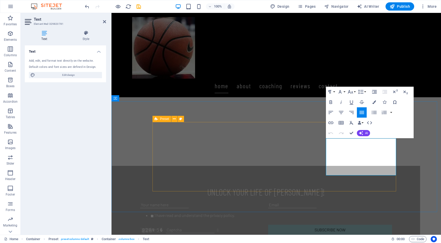
drag, startPoint x: 385, startPoint y: 173, endPoint x: 313, endPoint y: 139, distance: 79.2
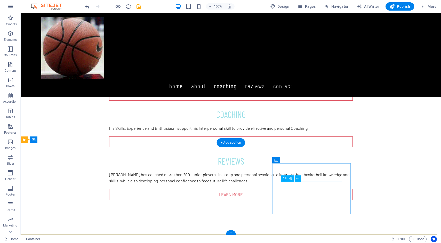
scroll to position [641, 0]
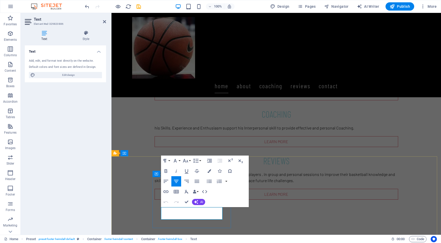
drag, startPoint x: 212, startPoint y: 212, endPoint x: 149, endPoint y: 210, distance: 63.0
drag, startPoint x: 211, startPoint y: 217, endPoint x: 160, endPoint y: 217, distance: 50.8
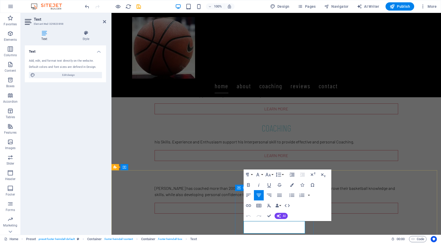
drag, startPoint x: 267, startPoint y: 224, endPoint x: 311, endPoint y: 224, distance: 44.4
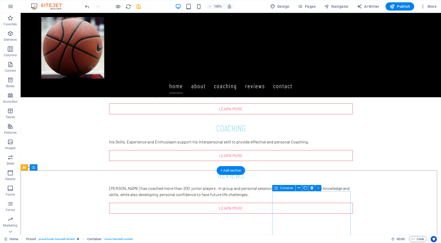
scroll to position [613, 0]
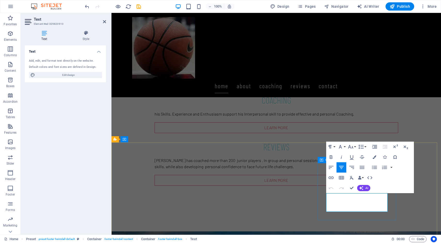
drag, startPoint x: 372, startPoint y: 203, endPoint x: 325, endPoint y: 199, distance: 47.1
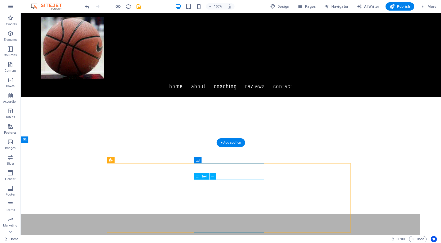
scroll to position [383, 0]
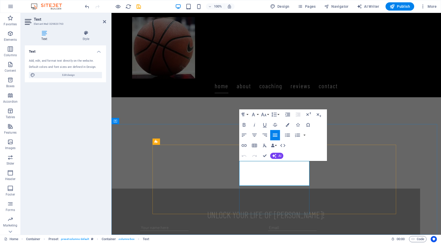
drag, startPoint x: 169, startPoint y: 166, endPoint x: 166, endPoint y: 165, distance: 2.9
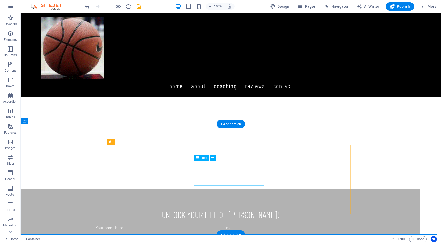
scroll to position [376, 0]
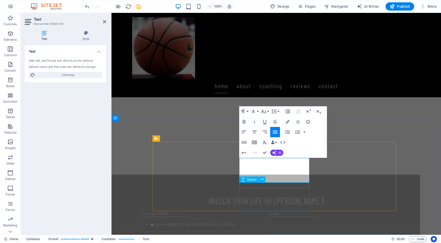
scroll to position [402, 0]
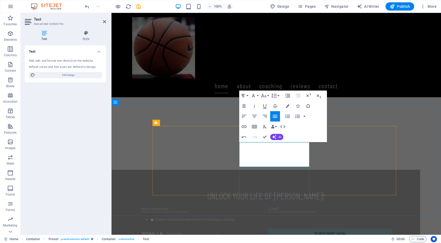
drag, startPoint x: 291, startPoint y: 158, endPoint x: 299, endPoint y: 161, distance: 8.9
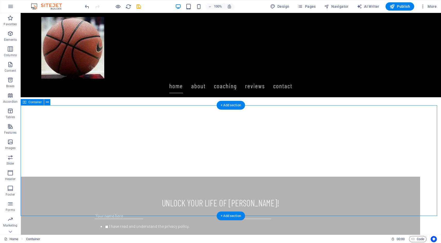
drag, startPoint x: 411, startPoint y: 160, endPoint x: 382, endPoint y: 137, distance: 37.3
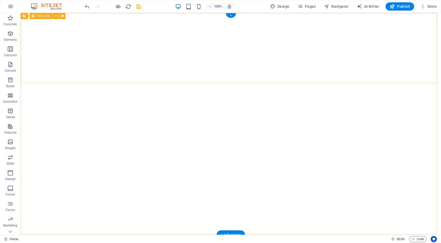
scroll to position [0, 0]
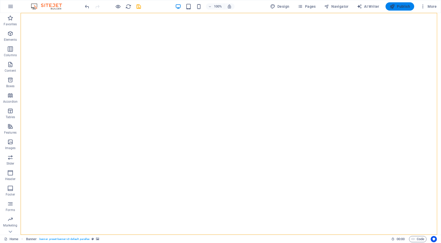
click at [401, 5] on span "Publish" at bounding box center [400, 6] width 20 height 5
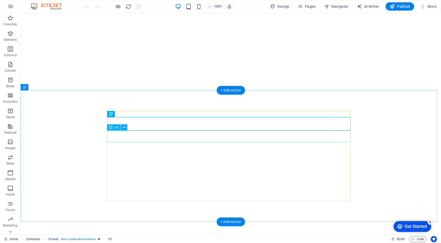
scroll to position [145, 0]
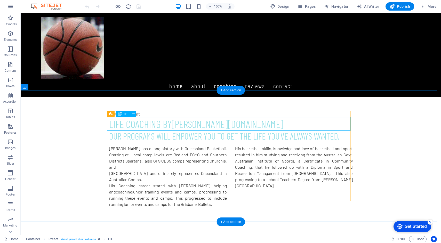
click at [181, 124] on div "Life Coaching By [DOMAIN_NAME]" at bounding box center [231, 123] width 244 height 13
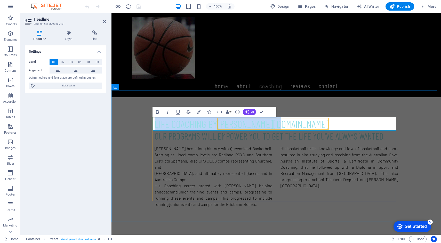
click at [213, 125] on h1 "Life Coaching By [DOMAIN_NAME]" at bounding box center [277, 123] width 244 height 13
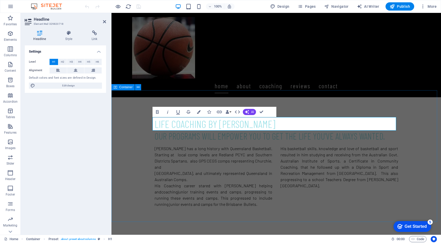
click at [409, 146] on div "New text element Life Coaching By JORDAN Our programs will empower you to get t…" at bounding box center [276, 159] width 330 height 138
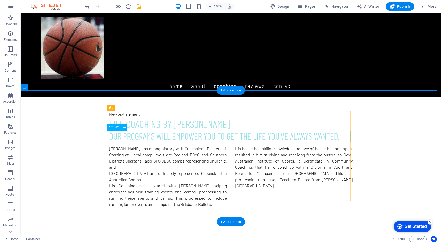
click at [243, 137] on div "Our programs will empower you to get the life you've always wanted." at bounding box center [231, 137] width 244 height 12
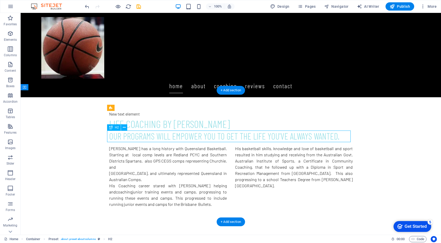
click at [217, 138] on div "Our programs will empower you to get the life you've always wanted." at bounding box center [231, 137] width 244 height 12
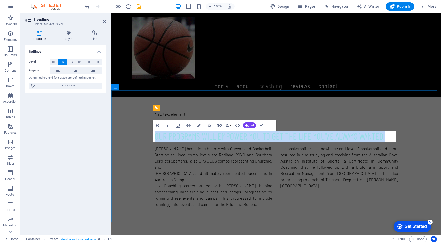
click at [269, 136] on h2 "Our programs will empower you to get the life you've always wanted." at bounding box center [277, 137] width 244 height 12
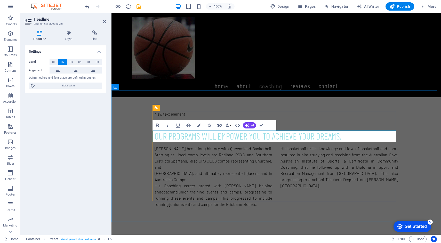
click at [314, 136] on h2 "Our programs will empower you to ACHIEVE YOUR DREAMS." at bounding box center [277, 137] width 244 height 12
click at [296, 136] on h2 "Our programs will empower you to ACHIEVE YOUR BASKETBALL DREAMS." at bounding box center [277, 137] width 244 height 12
click at [314, 136] on h2 "Our programs will empower you to ACHIEVE YOUR BASKETBALL DREAMS." at bounding box center [277, 137] width 244 height 12
click at [271, 137] on h2 "Our programs will empower you to ACHIEVE YOUR BASKETBALL DREAMS." at bounding box center [277, 137] width 244 height 12
click at [261, 136] on h2 "Our programs will empower you to IMPROVE YOUR BASKETBALL ENDEAVOURS." at bounding box center [277, 137] width 244 height 12
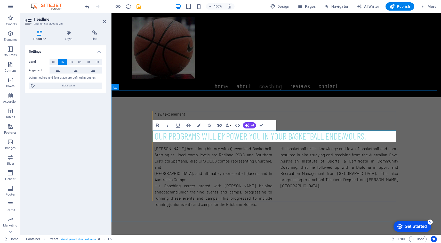
click at [258, 137] on h2 "Our programs will empower you IN YOUR BASKETBALL ENDEAVOURS." at bounding box center [277, 137] width 244 height 12
click at [414, 157] on div "New text element Life Coaching By JORDAN Our programs will empower you, IN YOUR…" at bounding box center [276, 159] width 330 height 138
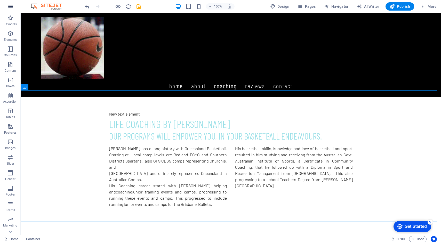
click at [11, 7] on icon "button" at bounding box center [10, 6] width 6 height 6
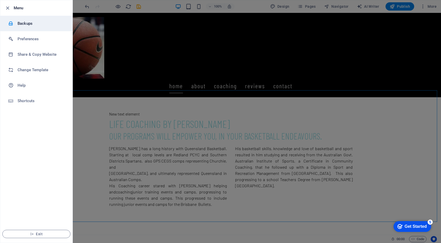
click at [27, 23] on h6 "Backups" at bounding box center [42, 23] width 48 height 6
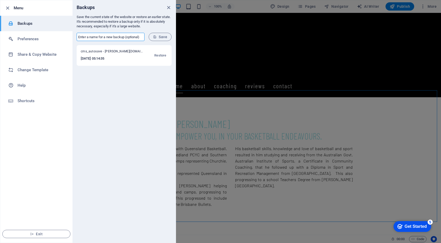
drag, startPoint x: 134, startPoint y: 35, endPoint x: 73, endPoint y: 36, distance: 60.9
click at [73, 36] on form "​ Save" at bounding box center [124, 37] width 103 height 17
type input "j"
type input "b"
type input "BB1"
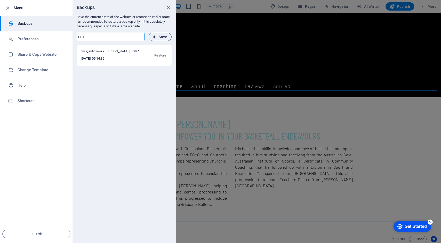
click at [160, 38] on span "Save" at bounding box center [160, 37] width 14 height 4
click at [47, 121] on ul "Menu Backups Preferences Share & Copy Website Change Template Help Shortcuts Ex…" at bounding box center [36, 121] width 72 height 243
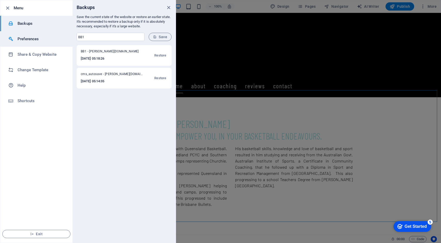
click at [35, 39] on h6 "Preferences" at bounding box center [42, 39] width 48 height 6
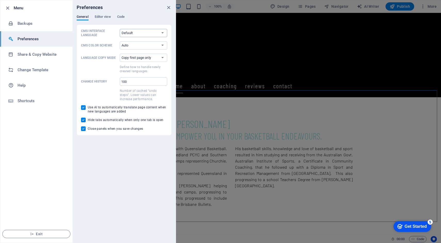
click at [163, 34] on select "Default Deutsch English Español Français Magyar Italiano Nederlands Polski Port…" at bounding box center [143, 33] width 47 height 8
select select "en"
click at [120, 29] on select "Default Deutsch English Español Français Magyar Italiano Nederlands Polski Port…" at bounding box center [143, 33] width 47 height 8
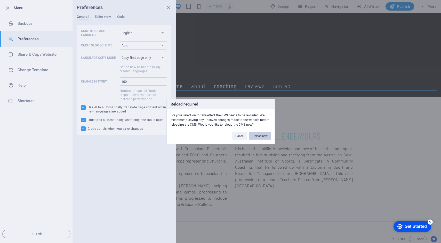
click at [260, 135] on button "Reload now" at bounding box center [259, 136] width 21 height 8
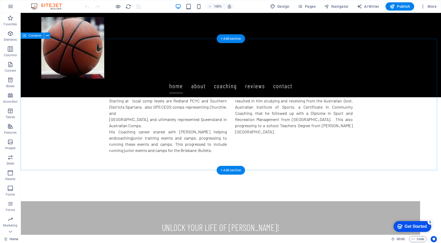
scroll to position [196, 0]
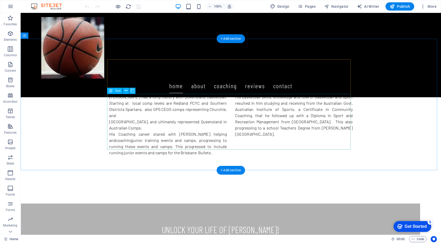
click at [272, 129] on div "Jordan has a long history with Queensland Basketball. Starting at local comp le…" at bounding box center [231, 125] width 244 height 62
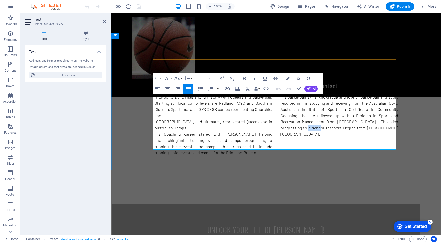
drag, startPoint x: 320, startPoint y: 128, endPoint x: 308, endPoint y: 128, distance: 11.1
click at [308, 128] on p "His basketball skills, knowledge and love of basketball and sport resulted in h…" at bounding box center [340, 115] width 118 height 43
click at [410, 152] on div "New text element Life Coaching By kinnaird.com.au Our programs will empower you…" at bounding box center [276, 108] width 330 height 138
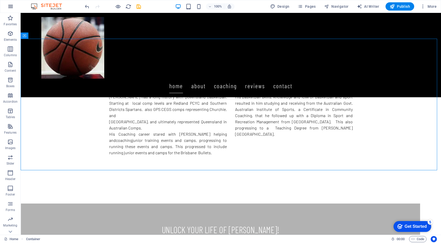
click at [11, 6] on icon "button" at bounding box center [10, 6] width 6 height 6
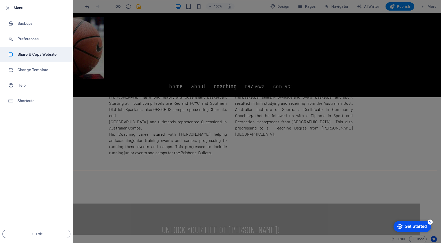
click at [44, 54] on h6 "Share & Copy Website" at bounding box center [42, 54] width 48 height 6
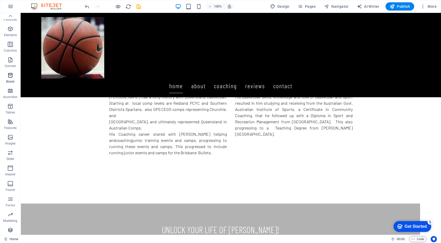
scroll to position [0, 0]
click at [12, 5] on icon "button" at bounding box center [10, 6] width 6 height 6
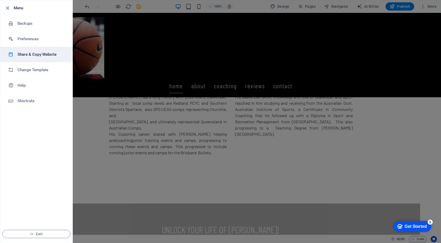
click at [46, 54] on h6 "Share & Copy Website" at bounding box center [42, 54] width 48 height 6
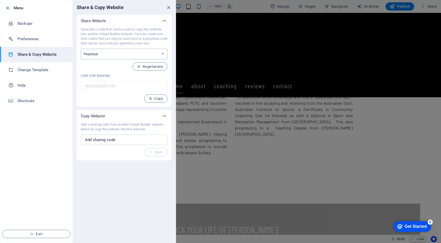
click at [162, 54] on select "One-time Perpetual" at bounding box center [124, 54] width 87 height 11
select select "onetime"
click at [81, 49] on select "One-time Perpetual" at bounding box center [124, 54] width 87 height 11
click at [156, 66] on span "Generate" at bounding box center [152, 67] width 22 height 4
type input "50c1cbe2-831239"
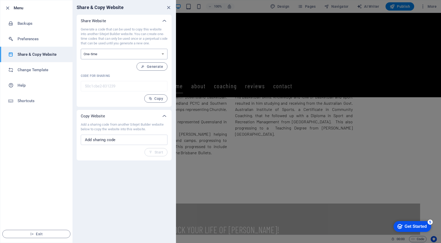
click at [162, 54] on select "One-time Perpetual" at bounding box center [124, 54] width 87 height 11
select select "perpetual"
click at [81, 49] on select "One-time Perpetual" at bounding box center [124, 54] width 87 height 11
click at [156, 68] on span "Regenerate" at bounding box center [150, 67] width 26 height 4
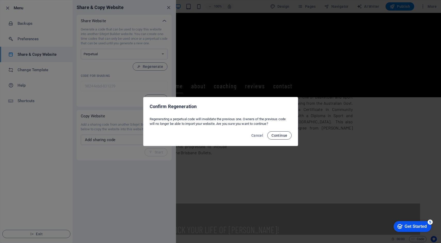
click at [279, 136] on span "Continue" at bounding box center [280, 135] width 16 height 4
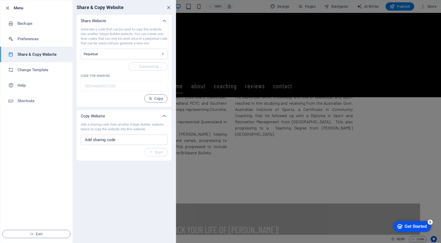
type input "9bec8cc6-831239"
click at [122, 187] on div "Share & Copy Website Share Website Generate a code that can be used to copy thi…" at bounding box center [124, 121] width 103 height 243
click at [347, 133] on div at bounding box center [220, 121] width 441 height 243
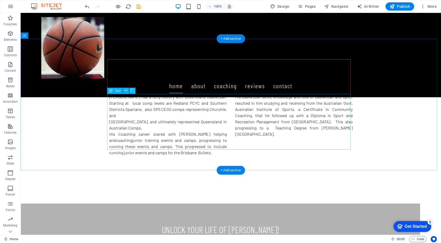
click at [337, 128] on div "Jordan has a long history with Queensland Basketball. Starting at local comp le…" at bounding box center [231, 125] width 244 height 62
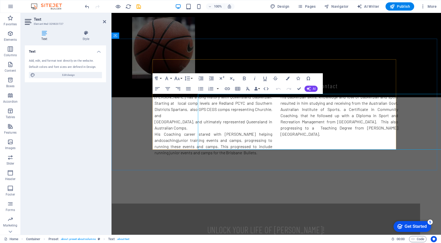
click at [337, 128] on p "His basketball skills, knowledge and love of basketball and sport resulted in h…" at bounding box center [340, 115] width 118 height 43
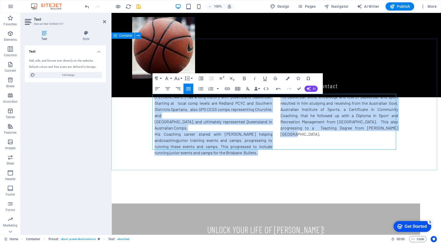
drag, startPoint x: 390, startPoint y: 130, endPoint x: 146, endPoint y: 96, distance: 246.3
click at [146, 96] on div "New text element Life Coaching By kinnaird.com.au Our programs will empower you…" at bounding box center [276, 108] width 330 height 138
copy div "Jordan has a long history with Queensland Basketball. Starting at local comp le…"
click at [314, 168] on div "New text element Life Coaching By kinnaird.com.au Our programs will empower you…" at bounding box center [276, 108] width 330 height 138
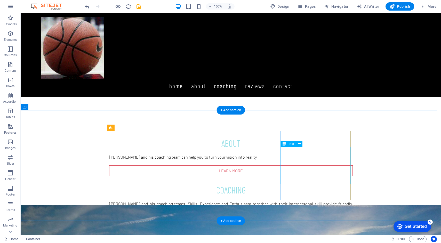
scroll to position [403, 0]
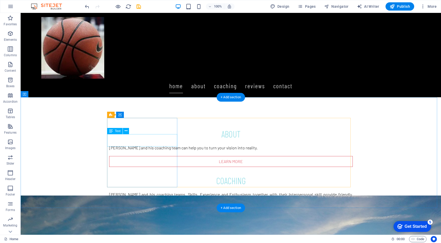
click at [170, 145] on div "[PERSON_NAME] and his coaching team can help you to turn your vision into reali…" at bounding box center [231, 148] width 244 height 6
drag, startPoint x: 170, startPoint y: 144, endPoint x: 112, endPoint y: 140, distance: 57.7
click at [113, 145] on div "[PERSON_NAME] and his coaching team can help you to turn your vision into reali…" at bounding box center [231, 148] width 244 height 6
click at [112, 145] on div "[PERSON_NAME] and his coaching team can help you to turn your vision into reali…" at bounding box center [231, 148] width 244 height 6
click at [168, 145] on div "[PERSON_NAME] and his coaching team can help you to turn your vision into reali…" at bounding box center [231, 148] width 244 height 6
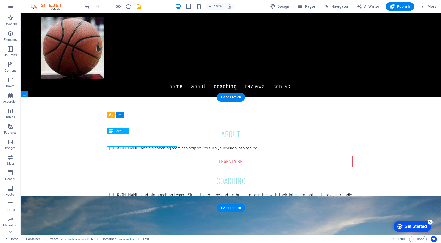
click at [168, 145] on div "[PERSON_NAME] and his coaching team can help you to turn your vision into reali…" at bounding box center [231, 148] width 244 height 6
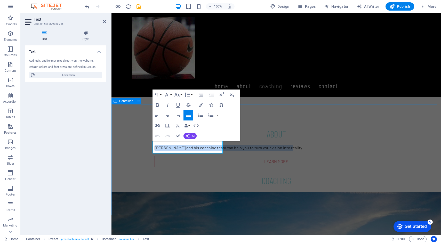
drag, startPoint x: 214, startPoint y: 151, endPoint x: 139, endPoint y: 144, distance: 74.9
click at [139, 144] on div "About [PERSON_NAME] and his coaching team can help you to turn your vision into…" at bounding box center [276, 200] width 330 height 185
copy p "[PERSON_NAME] and his coaching team can help you to turn your vision into reali…"
click at [285, 114] on div "About [PERSON_NAME] and his coaching team can help you to turn your vision into…" at bounding box center [276, 200] width 330 height 185
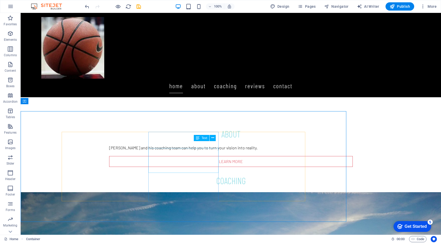
scroll to position [396, 0]
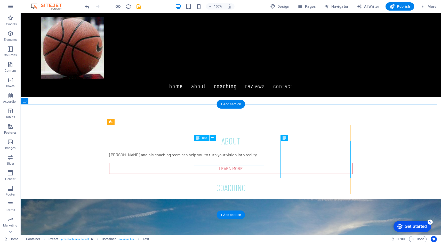
click at [258, 198] on div "[PERSON_NAME] and his coaching teams, Skills, Experience and Enthusiasm togethe…" at bounding box center [231, 204] width 244 height 12
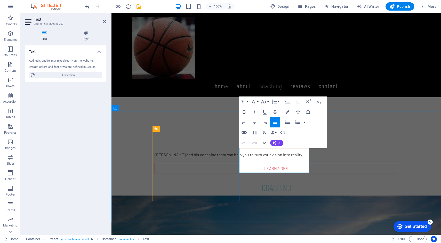
drag, startPoint x: 308, startPoint y: 171, endPoint x: 238, endPoint y: 152, distance: 72.1
click at [212, 144] on div "About [PERSON_NAME] and his coaching team can help you to turn your vision into…" at bounding box center [276, 207] width 260 height 161
copy p "[PERSON_NAME] and his coaching teams, Skills, Experience and Enthusiasm togethe…"
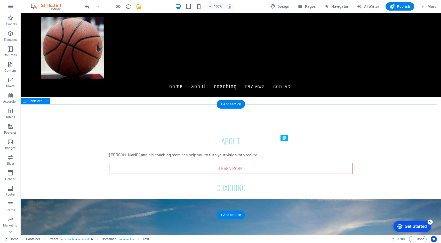
click at [354, 169] on div "About [PERSON_NAME] and his coaching team can help you to turn your vision into…" at bounding box center [231, 207] width 420 height 185
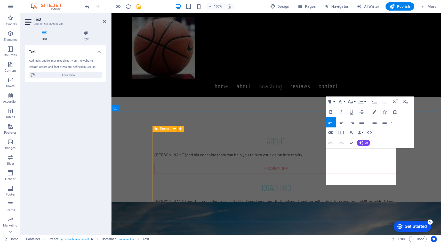
drag, startPoint x: 381, startPoint y: 184, endPoint x: 318, endPoint y: 152, distance: 70.3
click at [292, 145] on div "About [PERSON_NAME] and his coaching team can help you to turn your vision into…" at bounding box center [276, 207] width 260 height 161
copy p "[PERSON_NAME] has personally coached more than 200 junior players , in group an…"
drag, startPoint x: 414, startPoint y: 158, endPoint x: 525, endPoint y: 57, distance: 150.0
click at [441, 157] on div "About [PERSON_NAME] and his coaching team can help you to turn your vision into…" at bounding box center [276, 207] width 330 height 185
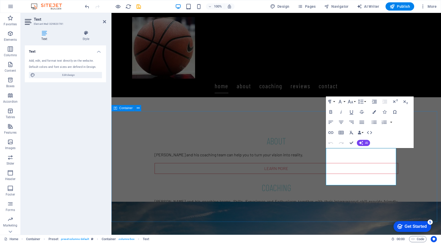
scroll to position [389, 0]
